Goal: Transaction & Acquisition: Subscribe to service/newsletter

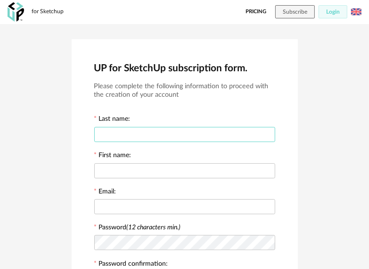
click at [205, 134] on input "text" at bounding box center [184, 134] width 181 height 15
type input "*"
type input "********"
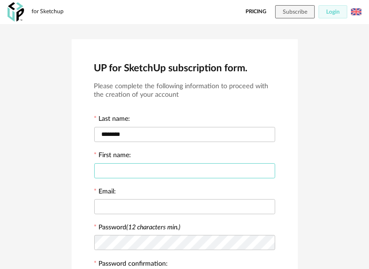
click at [183, 166] on input "text" at bounding box center [184, 170] width 181 height 15
type input "*****"
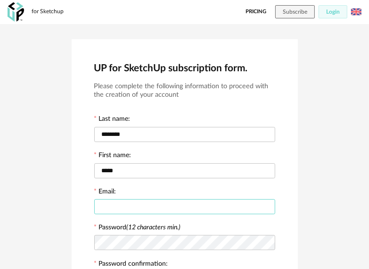
click at [183, 213] on input "text" at bounding box center [184, 206] width 181 height 15
type input "*"
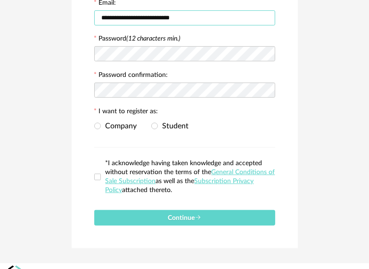
scroll to position [141, 0]
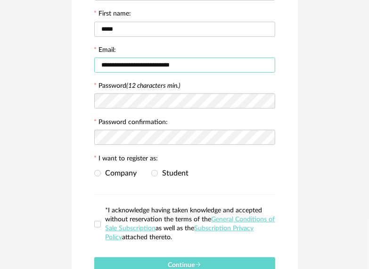
type input "**********"
click at [169, 90] on label "Password (12 characters min.)" at bounding box center [137, 86] width 87 height 8
click at [264, 100] on icon at bounding box center [267, 100] width 12 height 19
click at [261, 139] on icon at bounding box center [267, 137] width 12 height 19
click at [158, 174] on span "Student" at bounding box center [173, 173] width 31 height 8
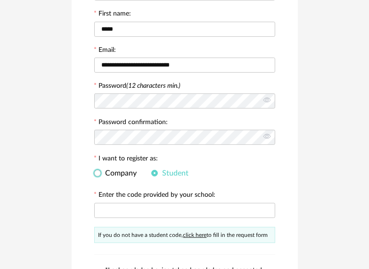
click at [127, 174] on span "Company" at bounding box center [119, 173] width 36 height 8
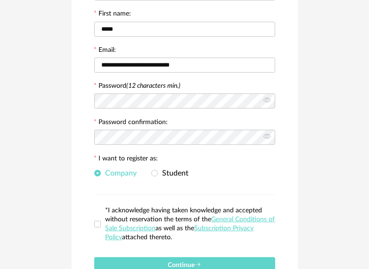
click at [92, 226] on div "**********" at bounding box center [185, 96] width 226 height 397
click at [98, 225] on span at bounding box center [97, 224] width 7 height 7
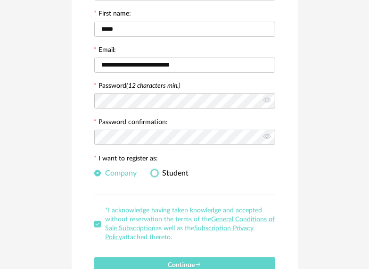
click at [158, 174] on span "Student" at bounding box center [173, 173] width 31 height 8
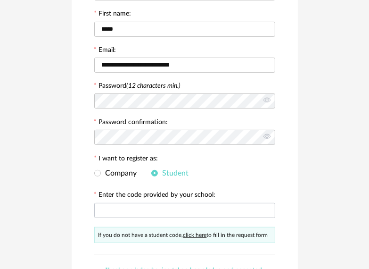
scroll to position [189, 0]
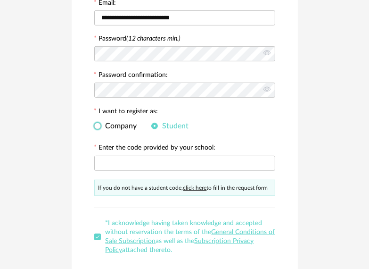
click at [102, 122] on span "Company" at bounding box center [119, 126] width 36 height 8
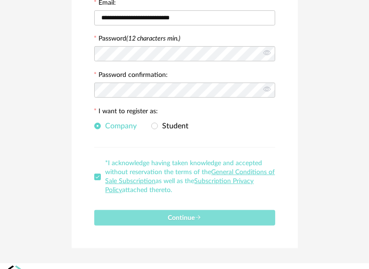
click at [156, 211] on button "Continue" at bounding box center [184, 218] width 181 height 16
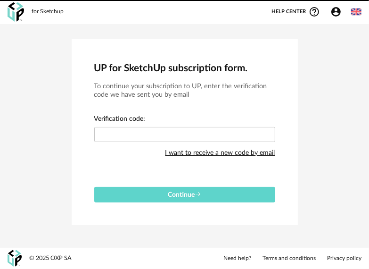
scroll to position [0, 0]
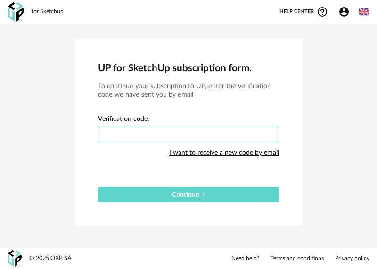
click at [170, 139] on input "text" at bounding box center [188, 134] width 181 height 15
type input "****"
click at [98, 187] on button "Continue" at bounding box center [188, 195] width 181 height 16
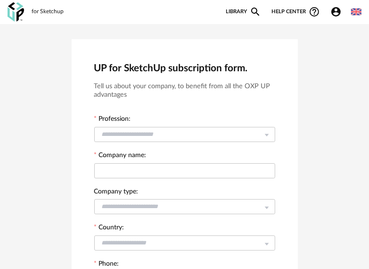
click at [355, 14] on img at bounding box center [356, 12] width 10 height 10
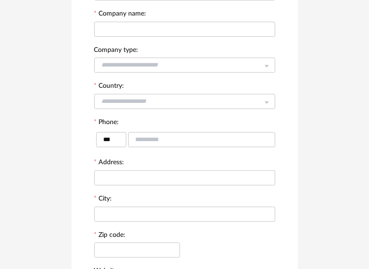
scroll to position [47, 0]
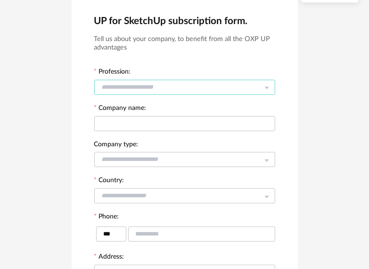
click at [251, 91] on input "text" at bounding box center [184, 87] width 181 height 15
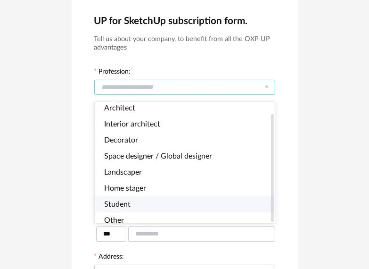
scroll to position [0, 0]
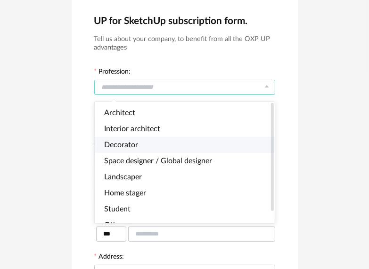
click at [172, 145] on li "Decorator" at bounding box center [189, 145] width 188 height 16
type input "*********"
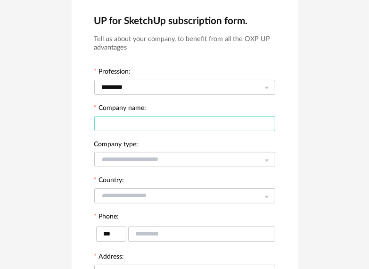
click at [170, 128] on input "text" at bounding box center [184, 123] width 181 height 15
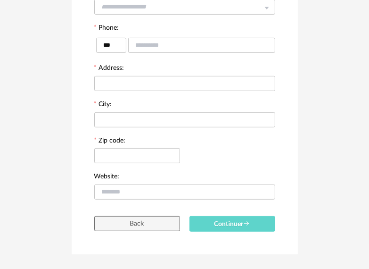
scroll to position [256, 0]
